Goal: Transaction & Acquisition: Download file/media

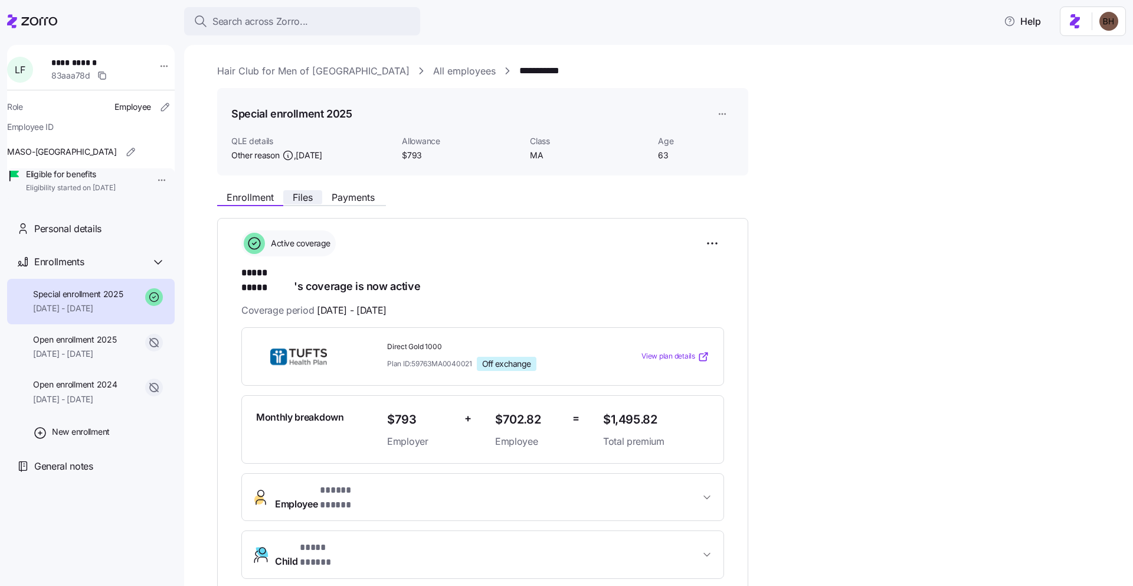
click at [308, 202] on span "Files" at bounding box center [303, 196] width 20 height 9
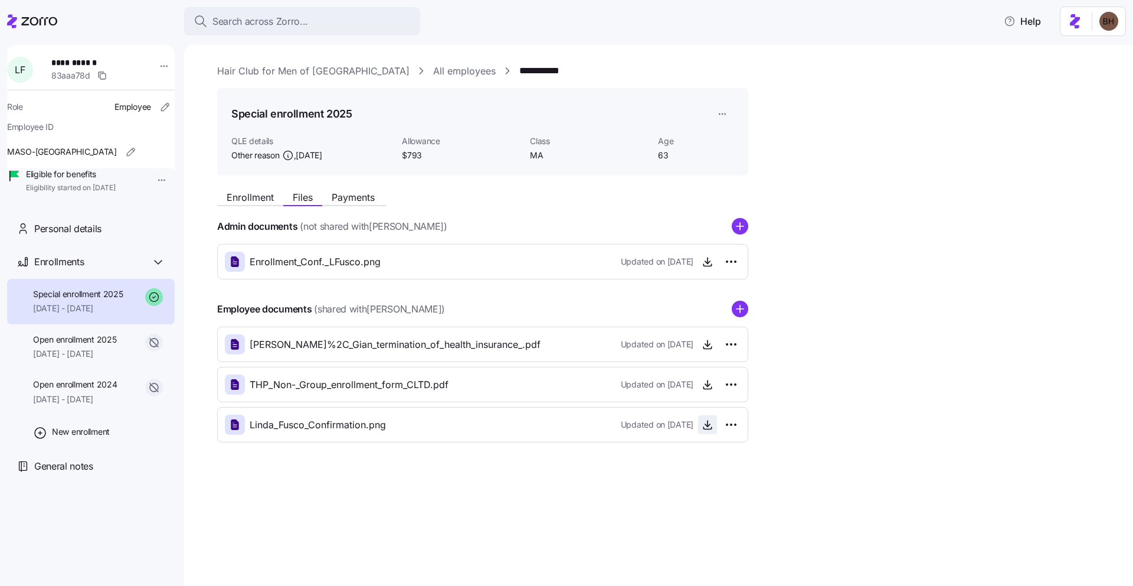
click at [705, 429] on icon "button" at bounding box center [708, 424] width 12 height 12
